Goal: Navigation & Orientation: Understand site structure

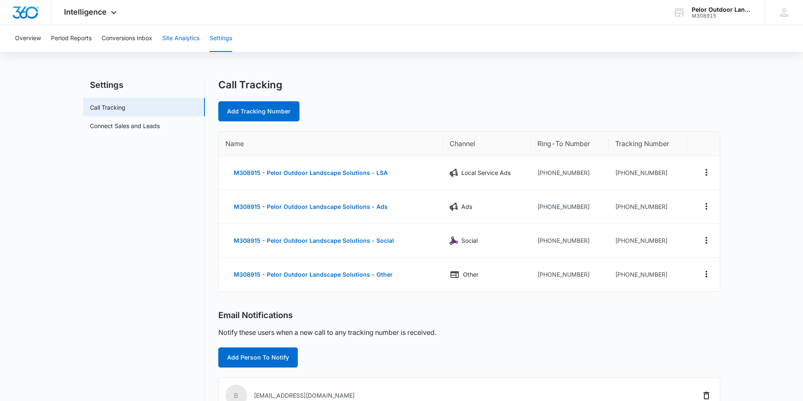
click at [181, 39] on button "Site Analytics" at bounding box center [180, 38] width 37 height 27
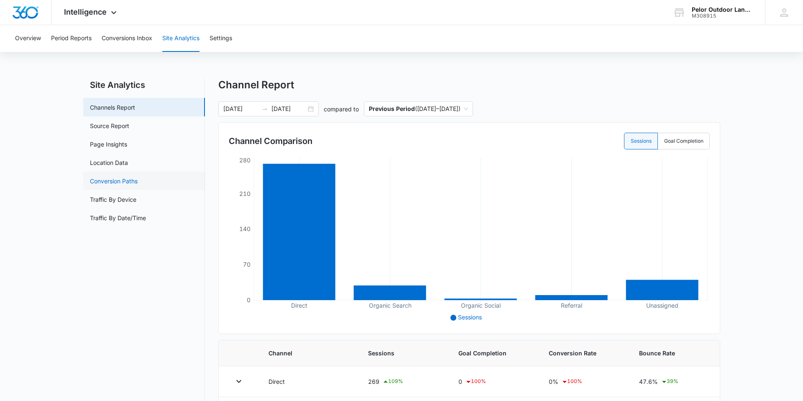
click at [112, 182] on link "Conversion Paths" at bounding box center [114, 180] width 48 height 9
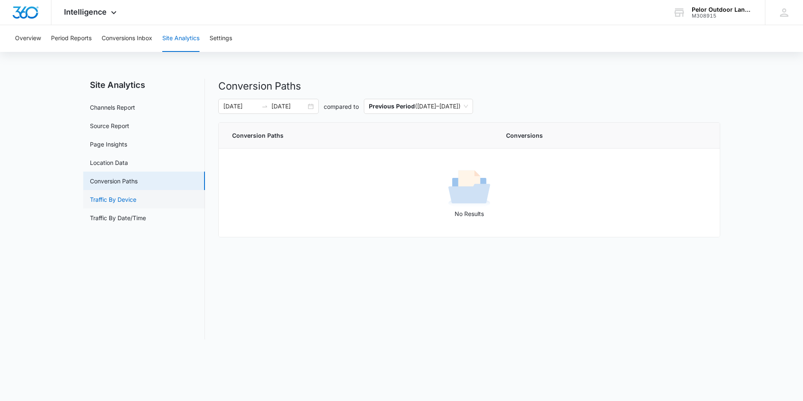
click at [106, 200] on link "Traffic By Device" at bounding box center [113, 199] width 46 height 9
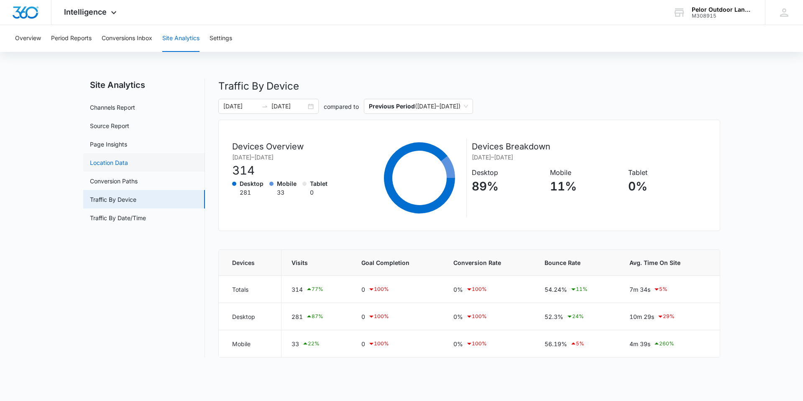
click at [115, 165] on link "Location Data" at bounding box center [109, 162] width 38 height 9
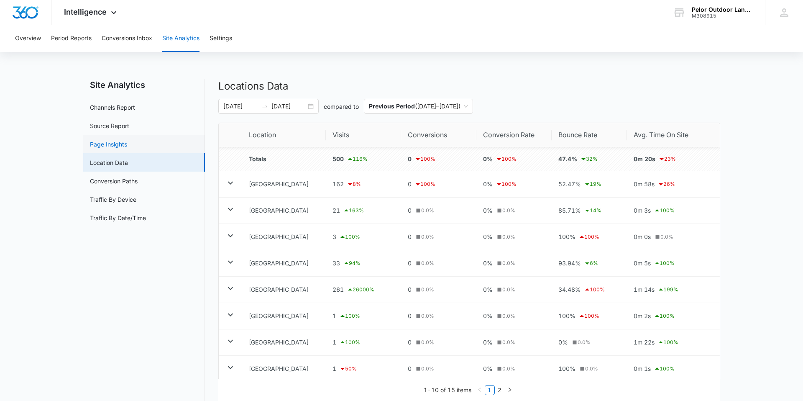
click at [113, 143] on link "Page Insights" at bounding box center [108, 144] width 37 height 9
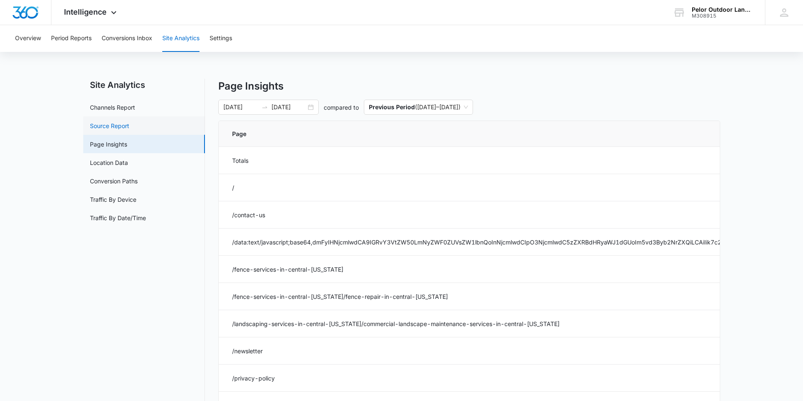
click at [114, 125] on link "Source Report" at bounding box center [109, 125] width 39 height 9
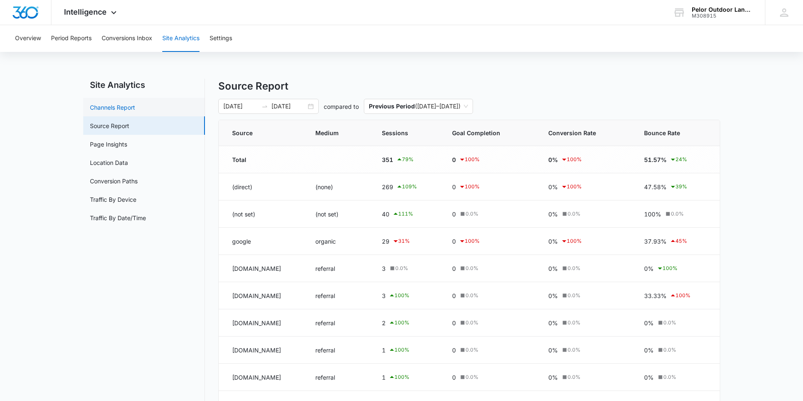
click at [113, 111] on link "Channels Report" at bounding box center [112, 107] width 45 height 9
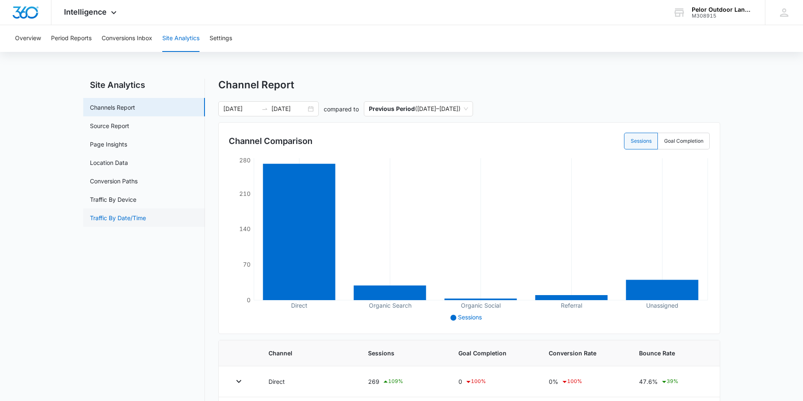
click at [114, 217] on link "Traffic By Date/Time" at bounding box center [118, 217] width 56 height 9
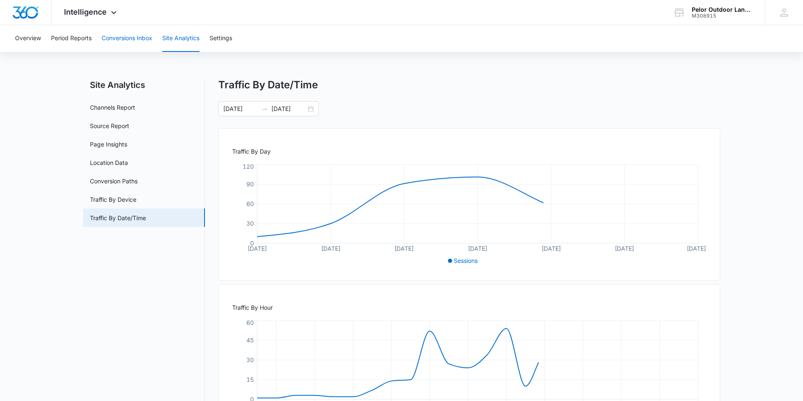
click at [125, 38] on button "Conversions Inbox" at bounding box center [127, 38] width 51 height 27
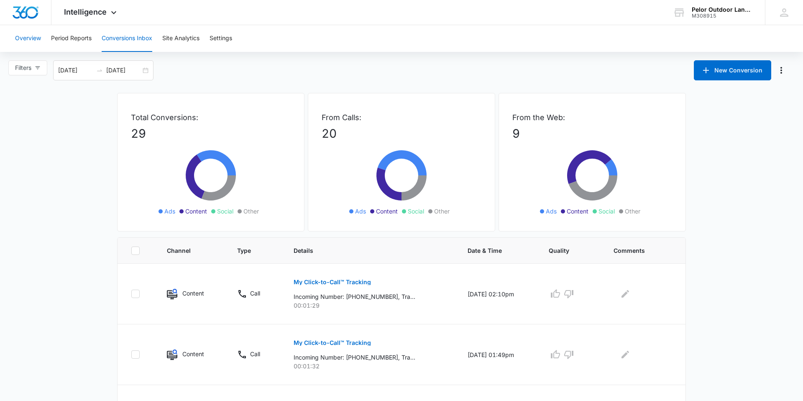
click at [37, 39] on button "Overview" at bounding box center [28, 38] width 26 height 27
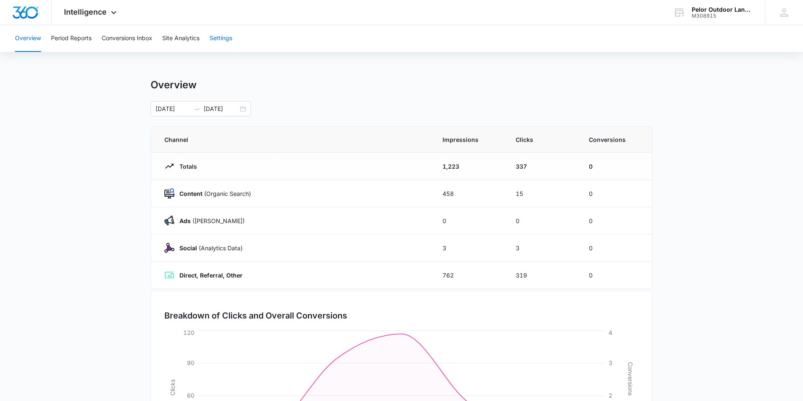
click at [226, 41] on button "Settings" at bounding box center [220, 38] width 23 height 27
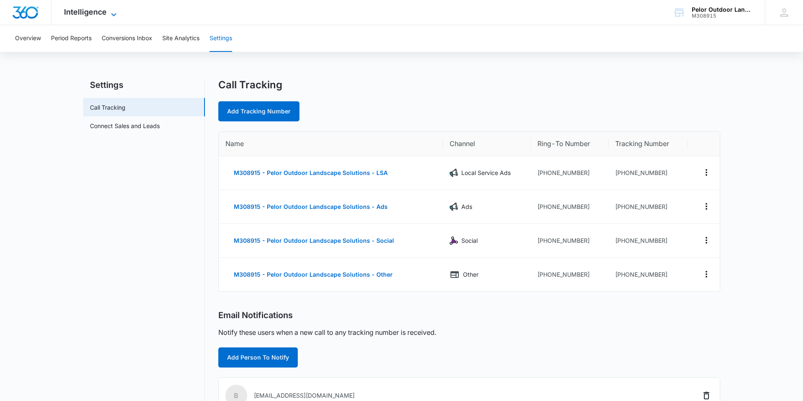
click at [93, 11] on span "Intelligence" at bounding box center [85, 12] width 43 height 9
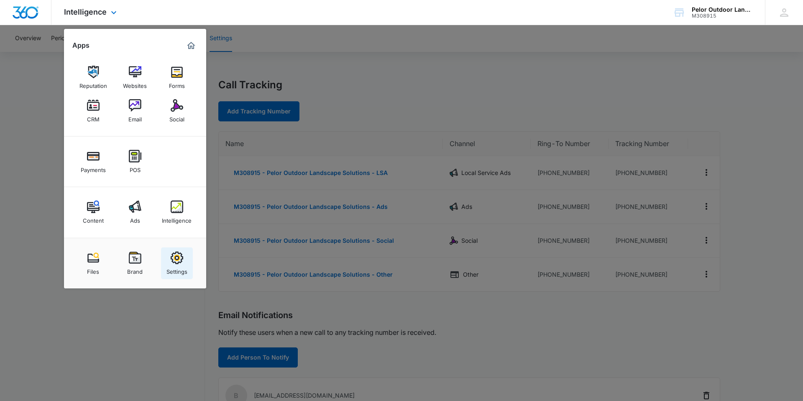
click at [179, 266] on div "Settings" at bounding box center [176, 269] width 21 height 11
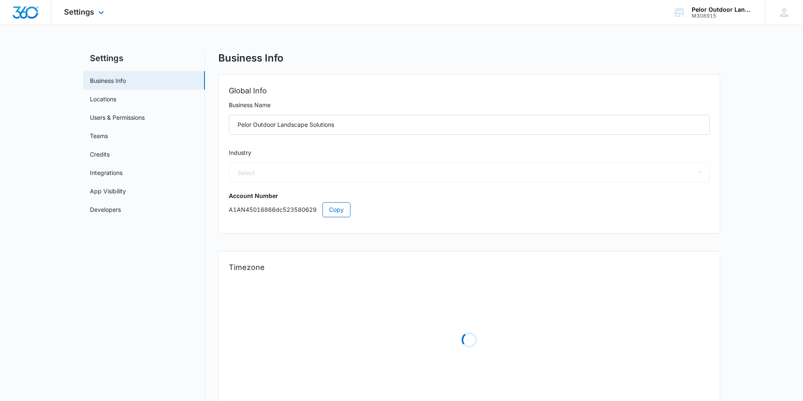
select select "5"
select select "US"
select select "America/New_York"
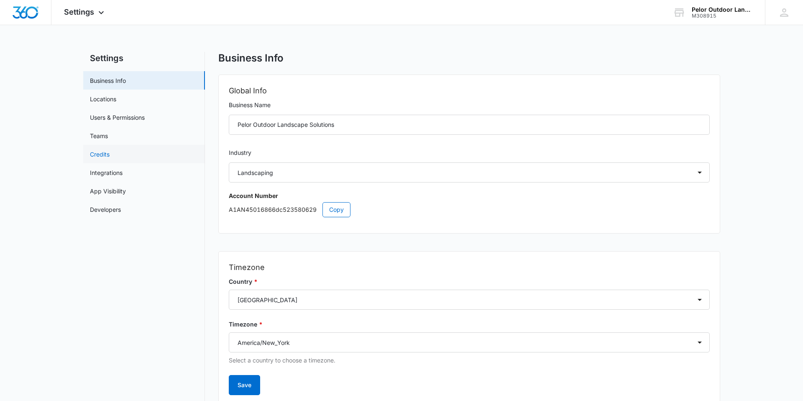
click at [102, 157] on link "Credits" at bounding box center [100, 154] width 20 height 9
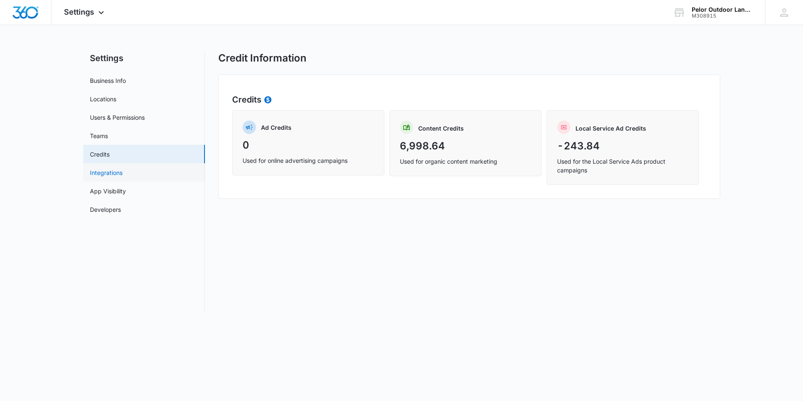
click at [103, 174] on link "Integrations" at bounding box center [106, 172] width 33 height 9
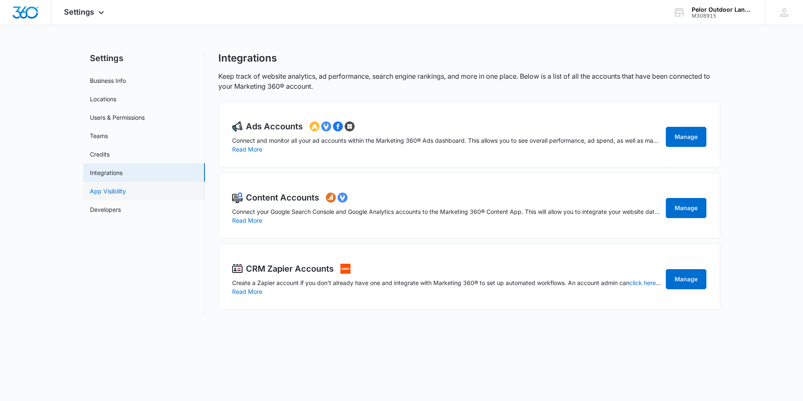
click at [103, 186] on link "App Visibility" at bounding box center [108, 190] width 36 height 9
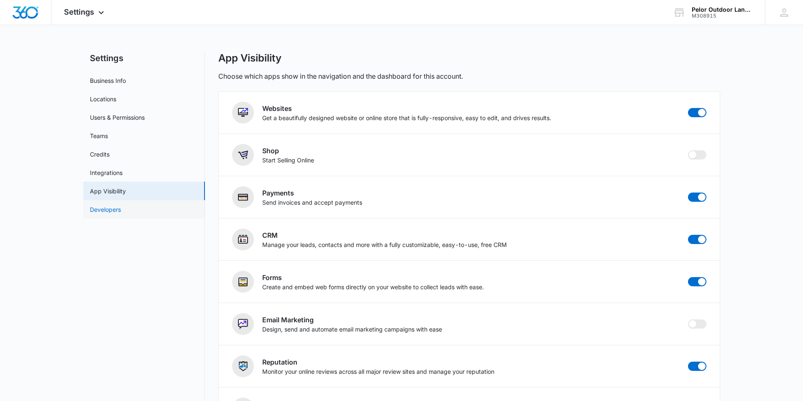
click at [110, 208] on link "Developers" at bounding box center [105, 209] width 31 height 9
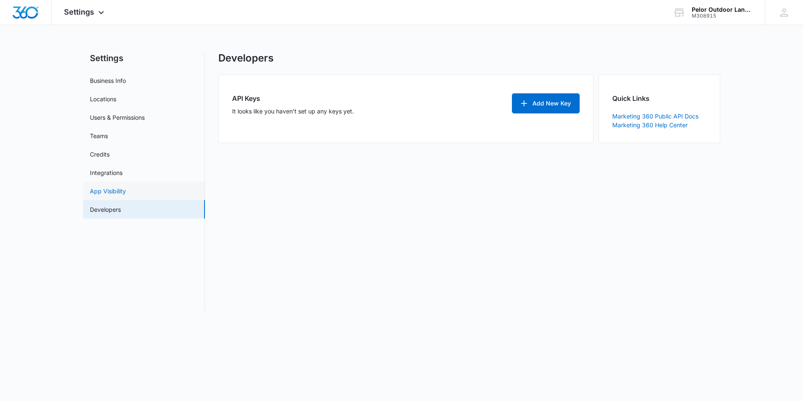
click at [114, 192] on link "App Visibility" at bounding box center [108, 190] width 36 height 9
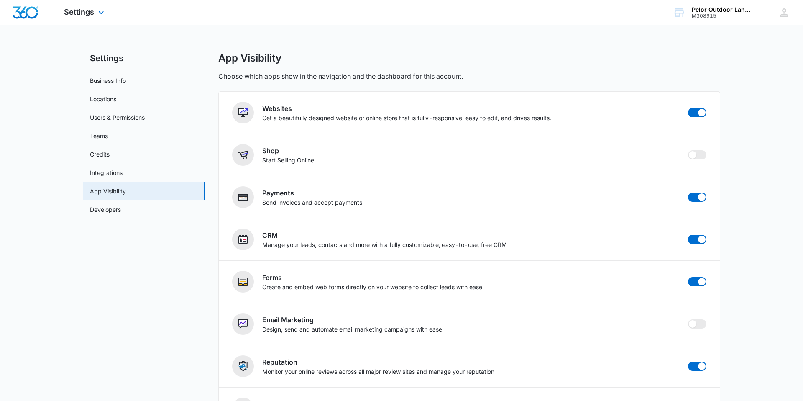
click at [95, 13] on div "Settings Apps Reputation Websites Forms CRM Email Social Payments POS Content A…" at bounding box center [84, 12] width 67 height 25
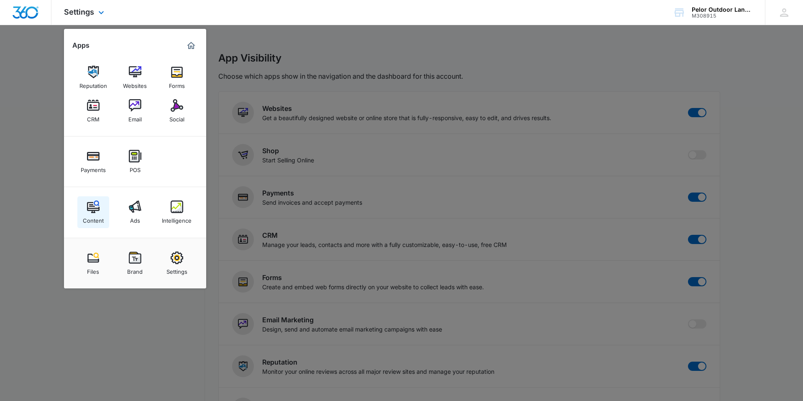
click at [94, 211] on img at bounding box center [93, 206] width 13 height 13
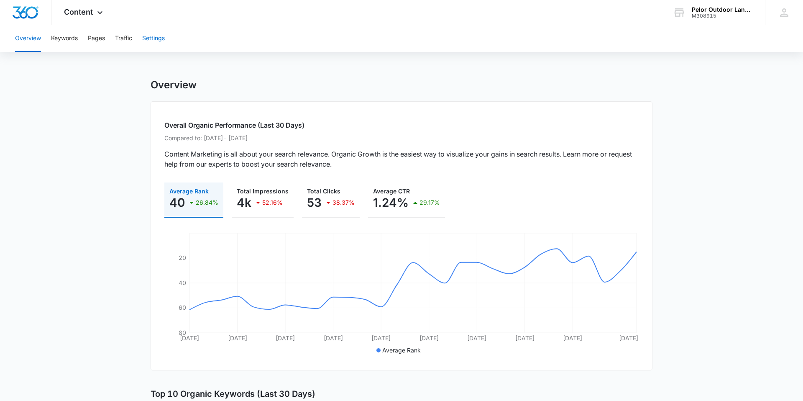
click at [146, 41] on button "Settings" at bounding box center [153, 38] width 23 height 27
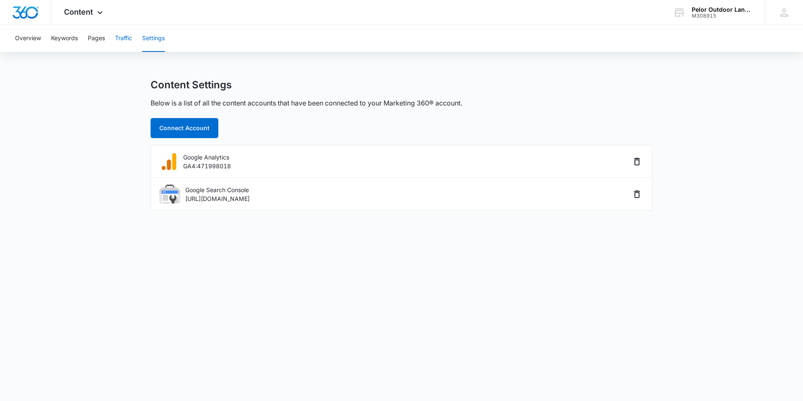
click at [123, 36] on button "Traffic" at bounding box center [123, 38] width 17 height 27
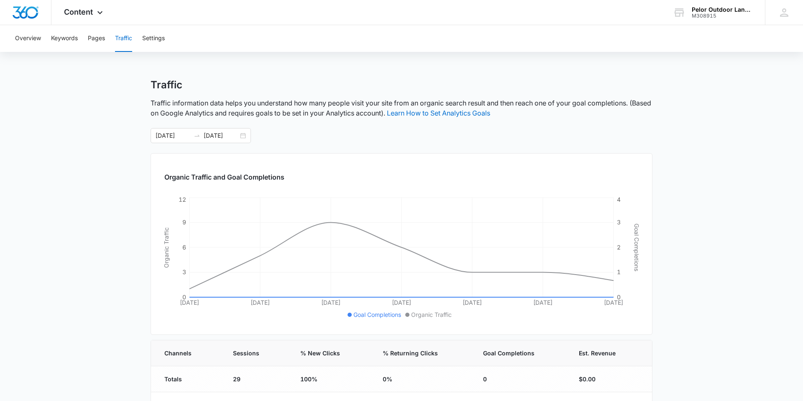
scroll to position [56, 0]
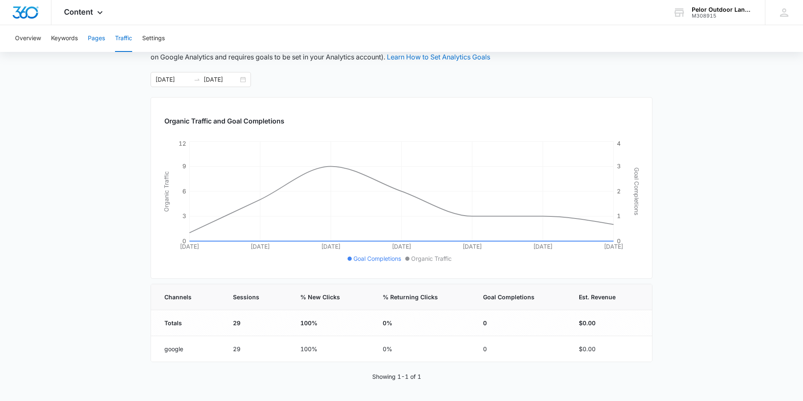
click at [91, 36] on button "Pages" at bounding box center [96, 38] width 17 height 27
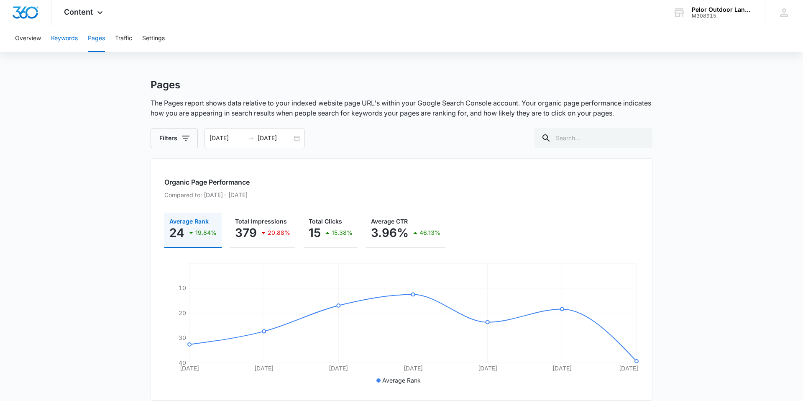
click at [72, 41] on button "Keywords" at bounding box center [64, 38] width 27 height 27
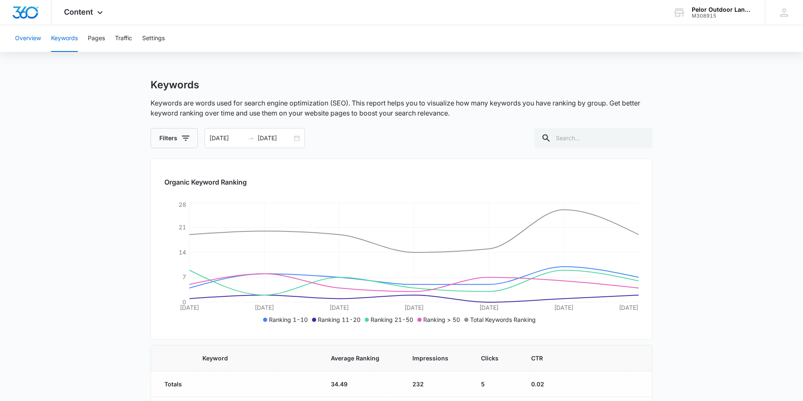
click at [27, 41] on button "Overview" at bounding box center [28, 38] width 26 height 27
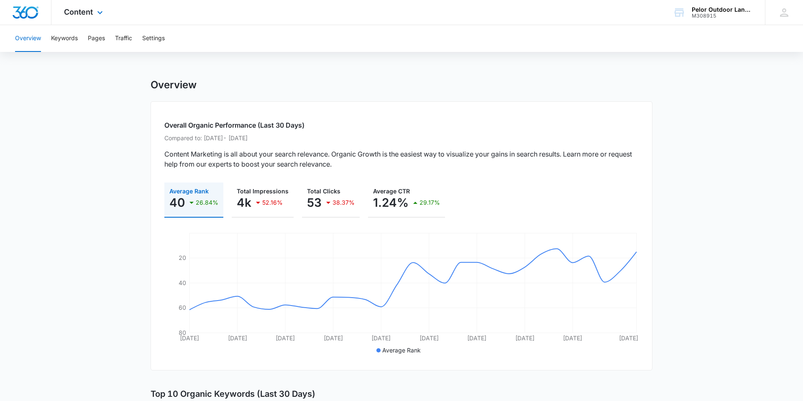
click at [37, 18] on img "Dashboard" at bounding box center [25, 12] width 27 height 13
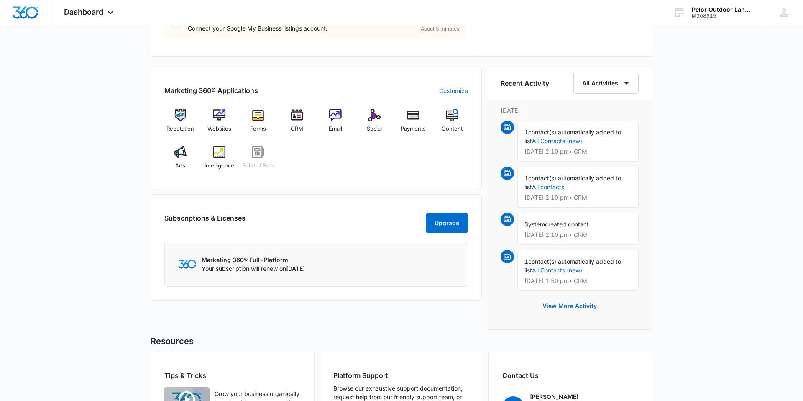
scroll to position [567, 0]
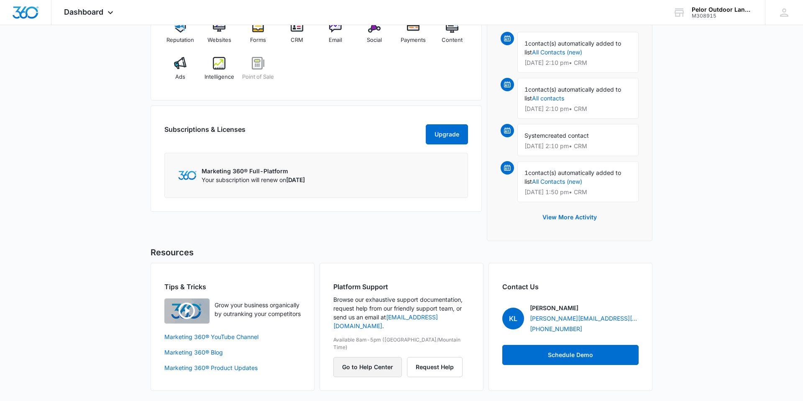
click at [381, 357] on button "Go to Help Center" at bounding box center [367, 367] width 69 height 20
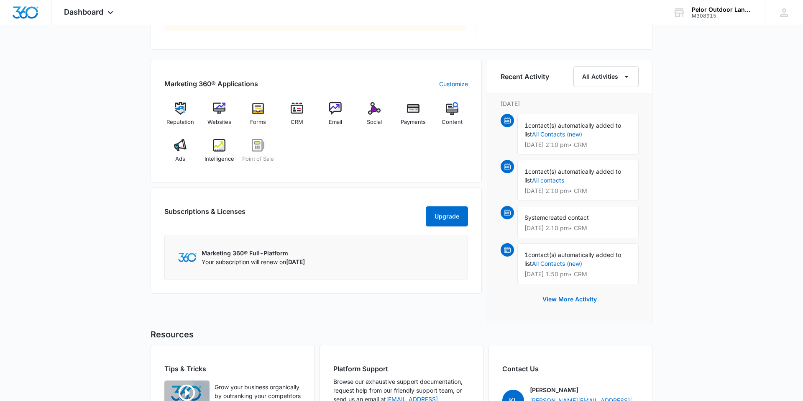
scroll to position [434, 0]
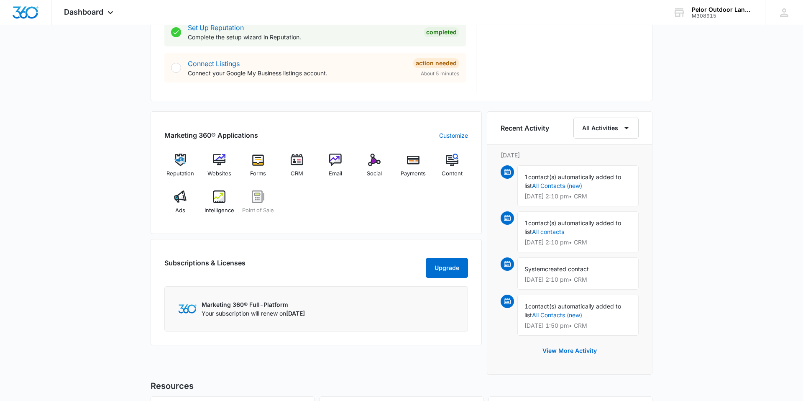
click at [287, 209] on div "Reputation Websites Forms CRM Email Social Payments Content Ads Intelligence Po…" at bounding box center [316, 186] width 304 height 66
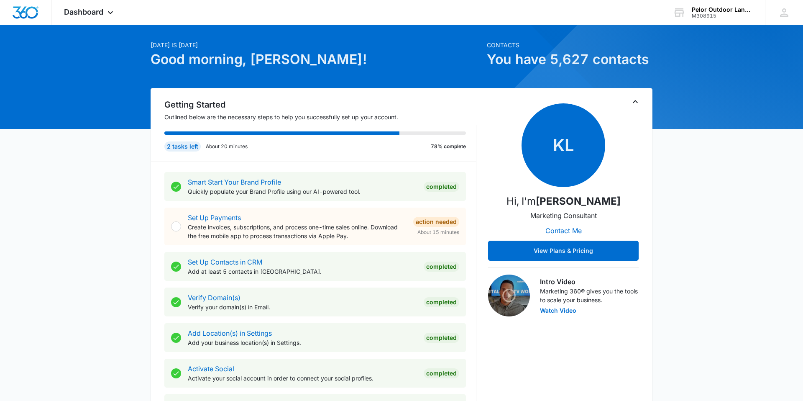
scroll to position [0, 0]
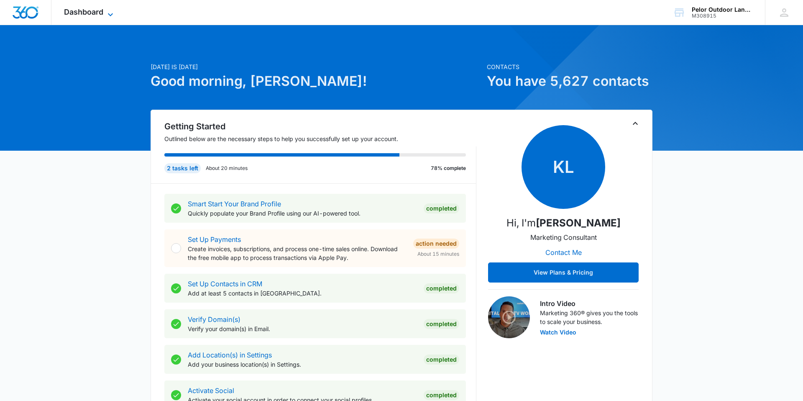
click at [107, 15] on icon at bounding box center [110, 15] width 10 height 10
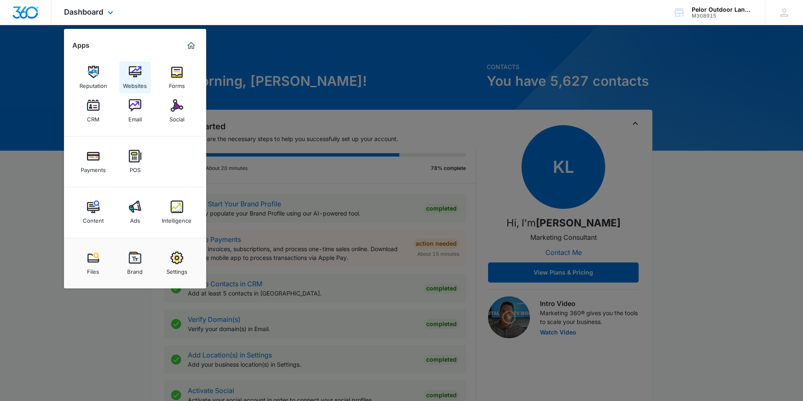
click at [128, 62] on link "Websites" at bounding box center [135, 77] width 32 height 32
